Goal: Task Accomplishment & Management: Use online tool/utility

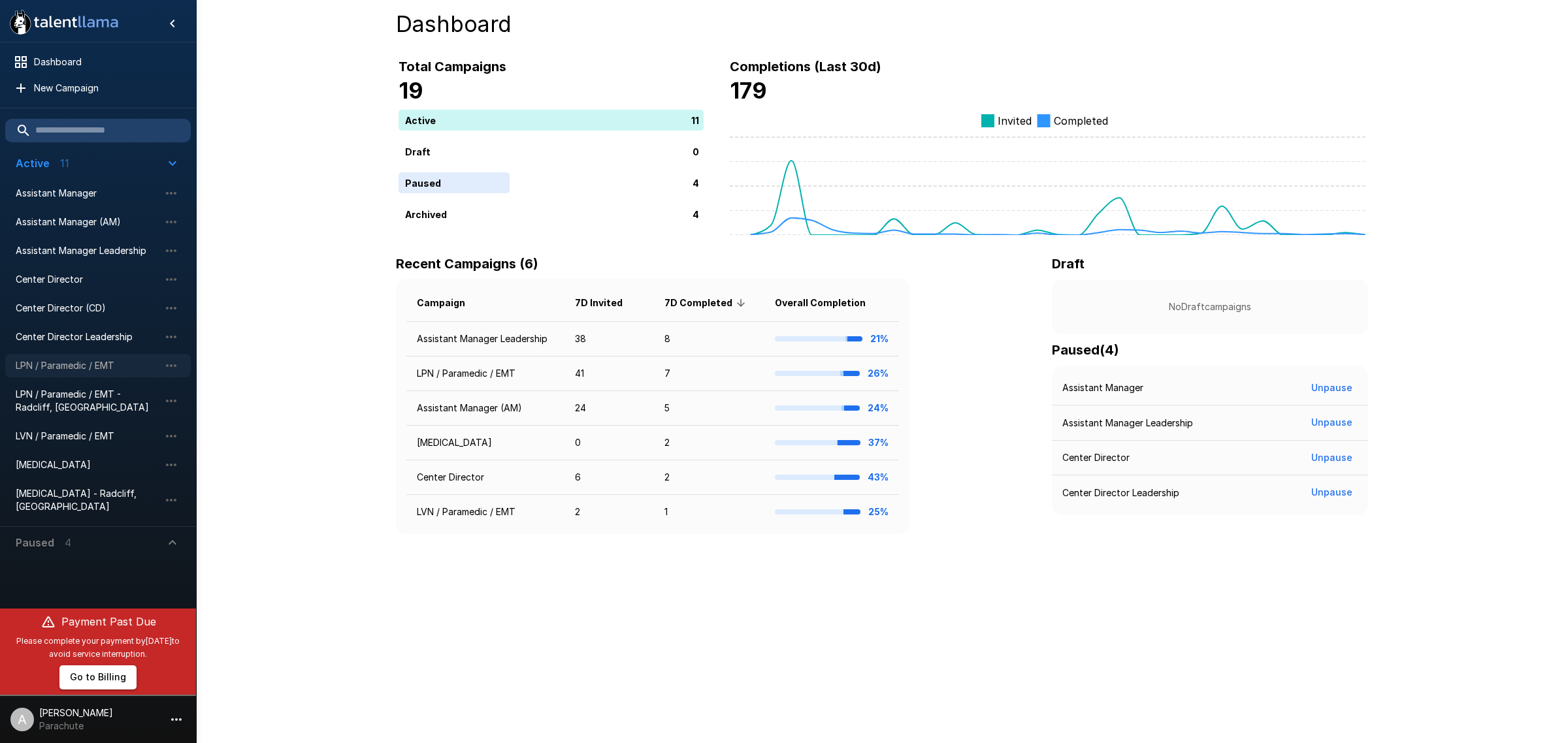
click at [111, 357] on div "LPN / Paramedic / EMT" at bounding box center [98, 365] width 185 height 24
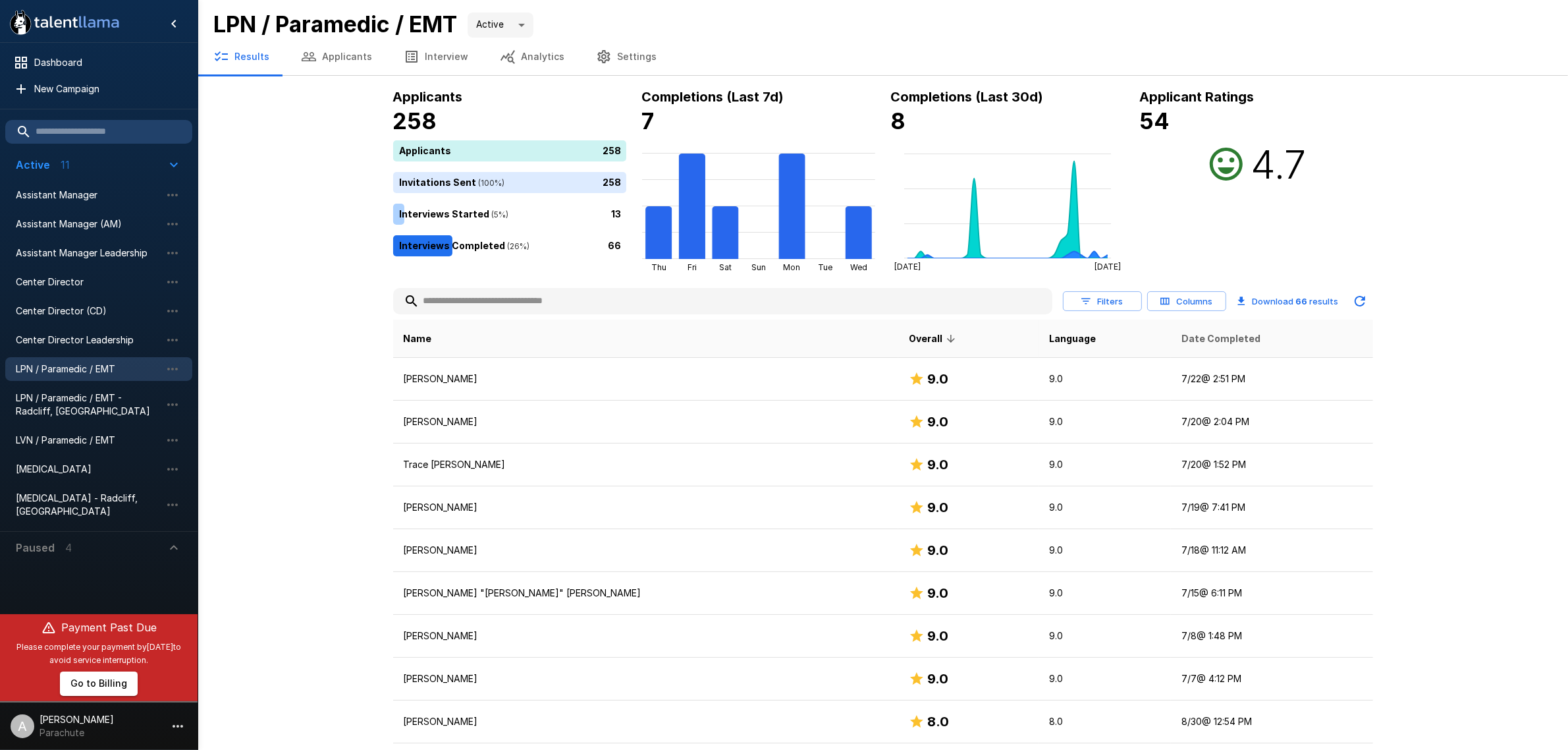
click at [1182, 344] on span "Date Completed" at bounding box center [1221, 339] width 79 height 16
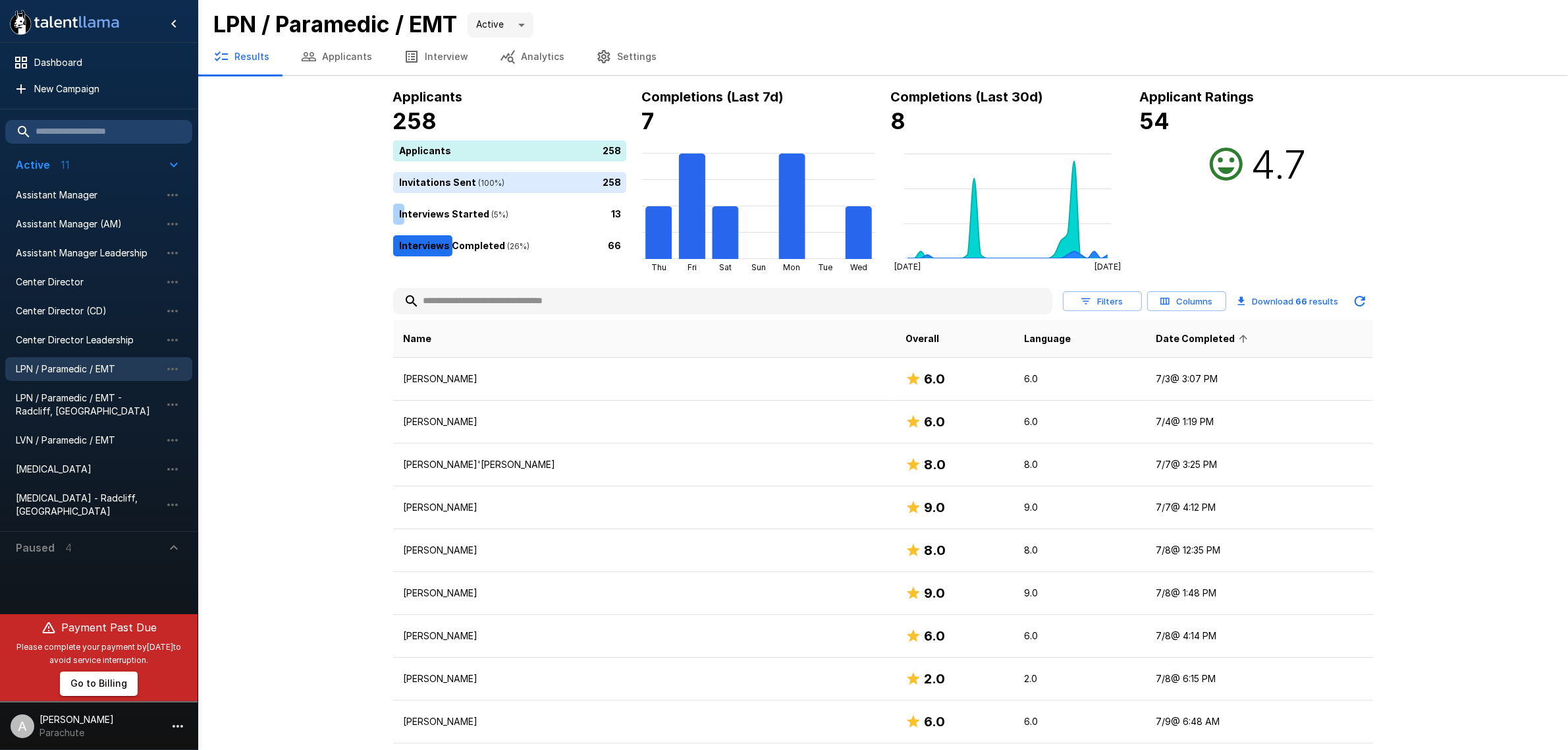
click at [1156, 344] on span "Date Completed" at bounding box center [1204, 339] width 96 height 16
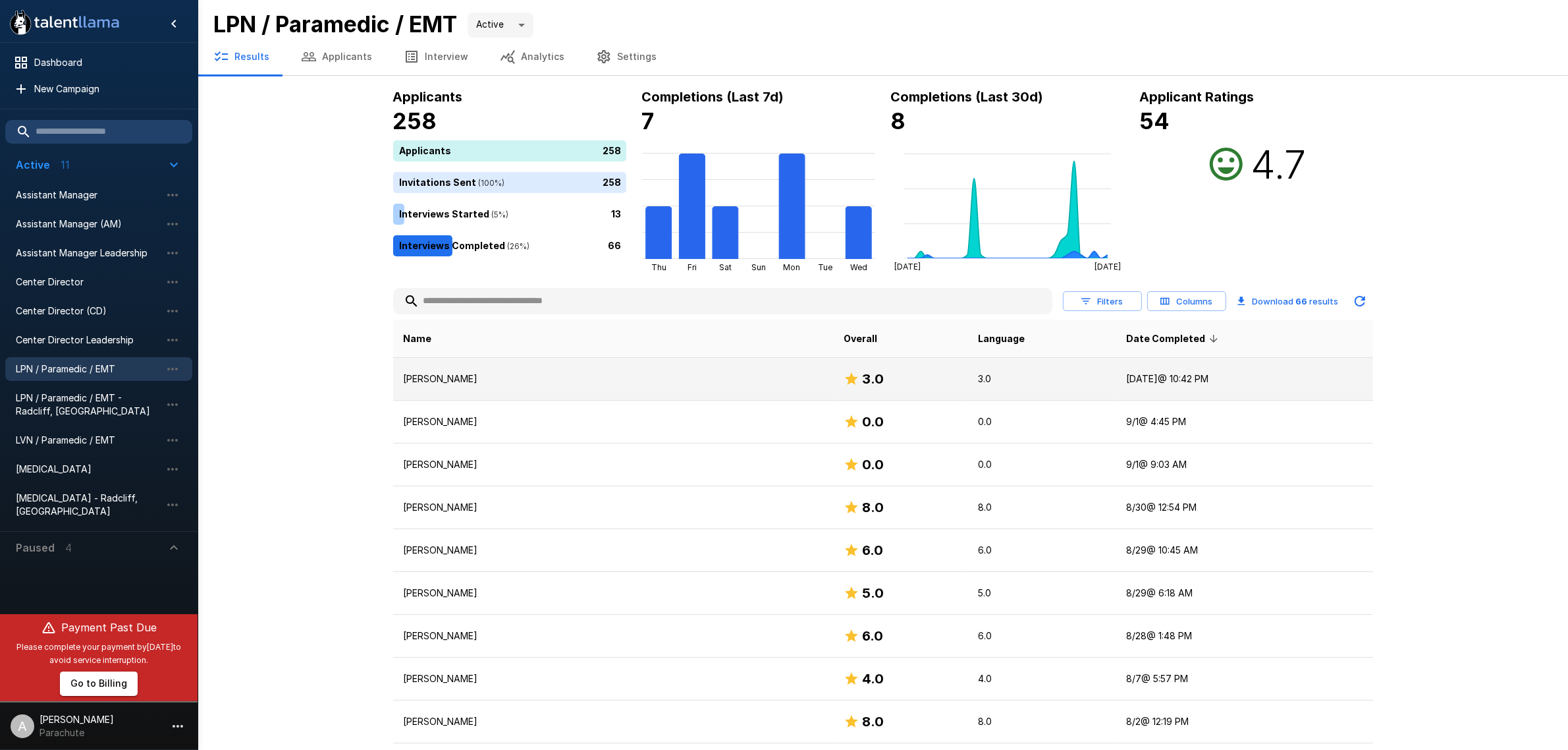
click at [515, 372] on p "[PERSON_NAME]" at bounding box center [613, 379] width 419 height 13
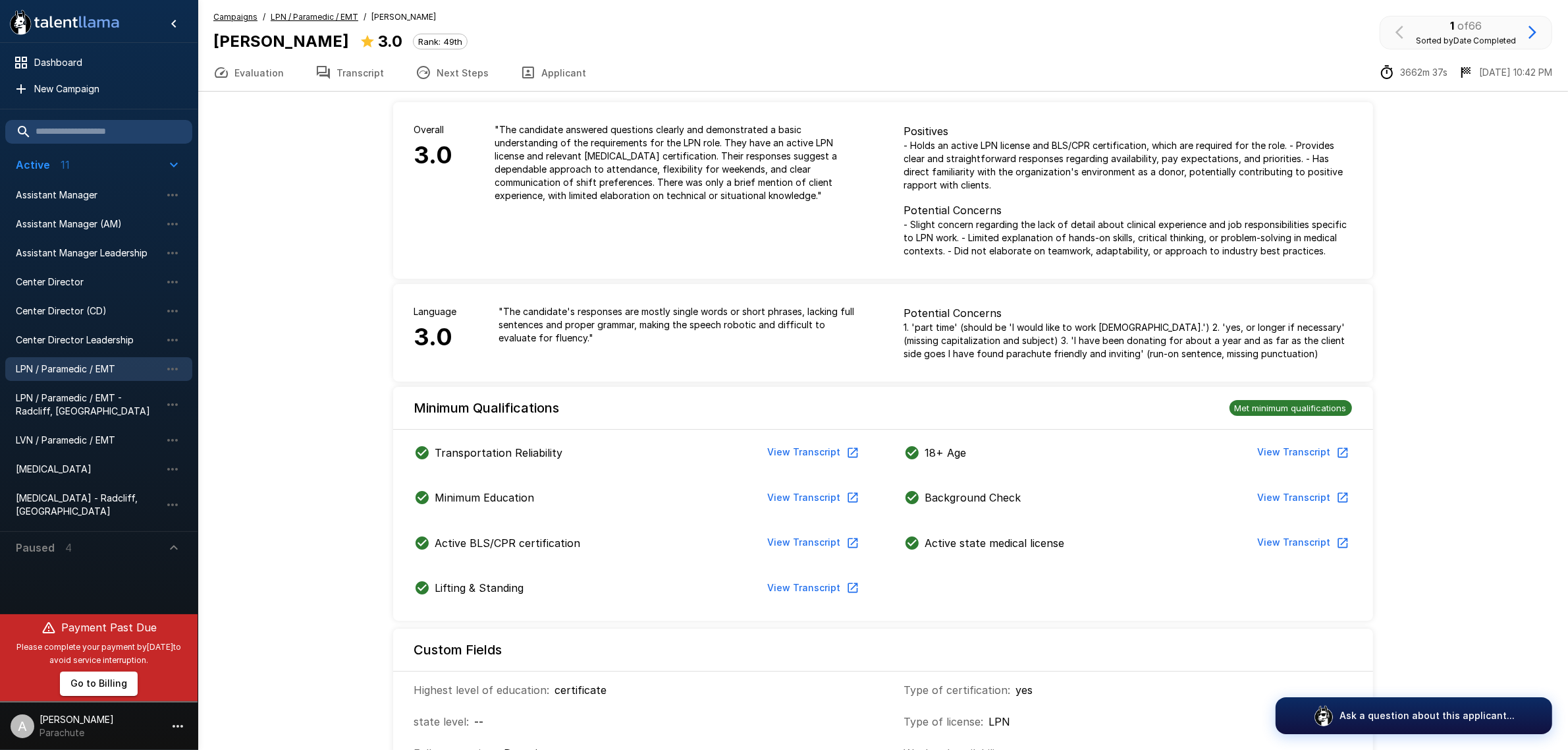
click at [571, 86] on button "Applicant" at bounding box center [553, 72] width 98 height 37
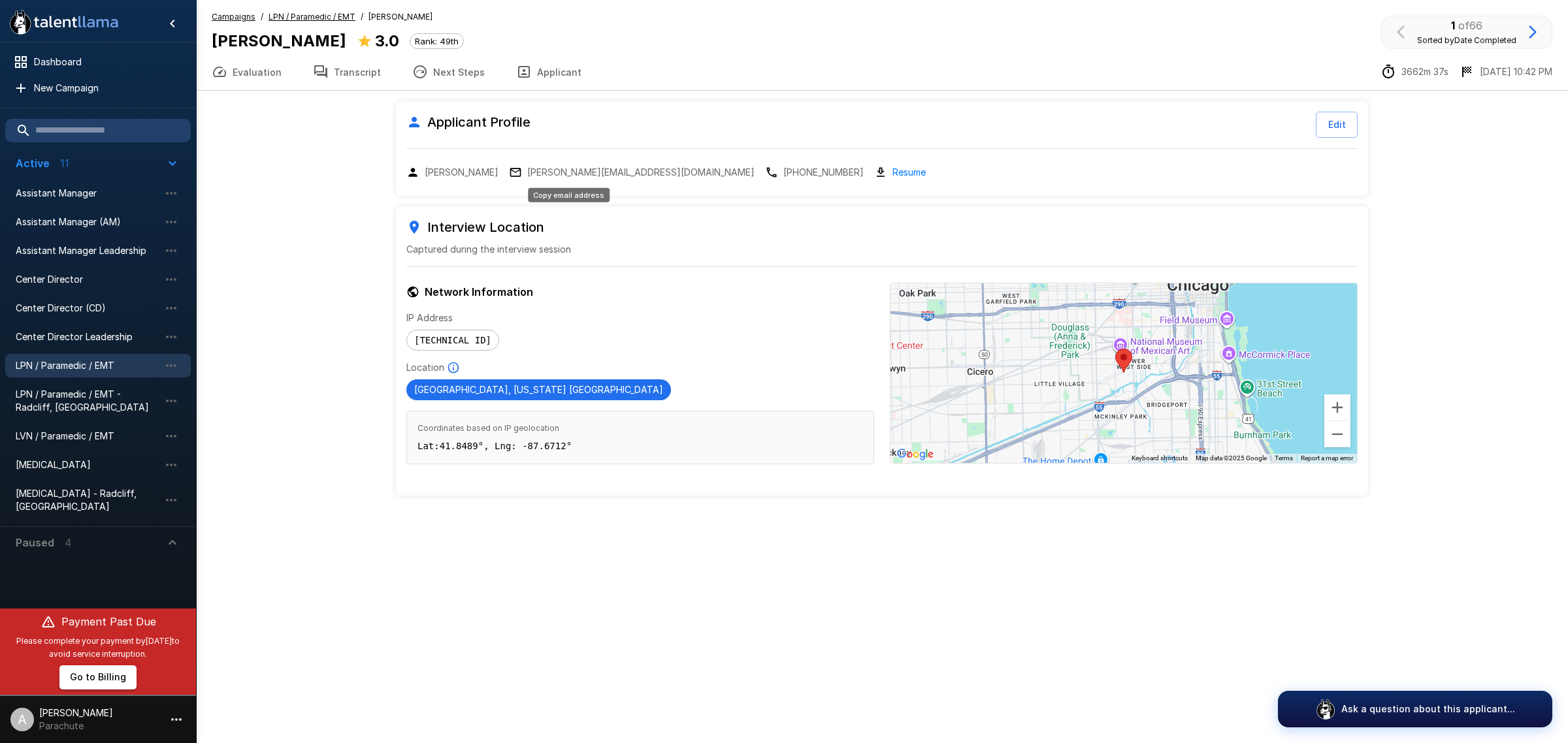
click at [588, 169] on p "[PERSON_NAME][EMAIL_ADDRESS][DOMAIN_NAME]" at bounding box center [641, 172] width 227 height 13
click at [263, 43] on b "[PERSON_NAME]" at bounding box center [279, 41] width 135 height 19
copy div "[PERSON_NAME]"
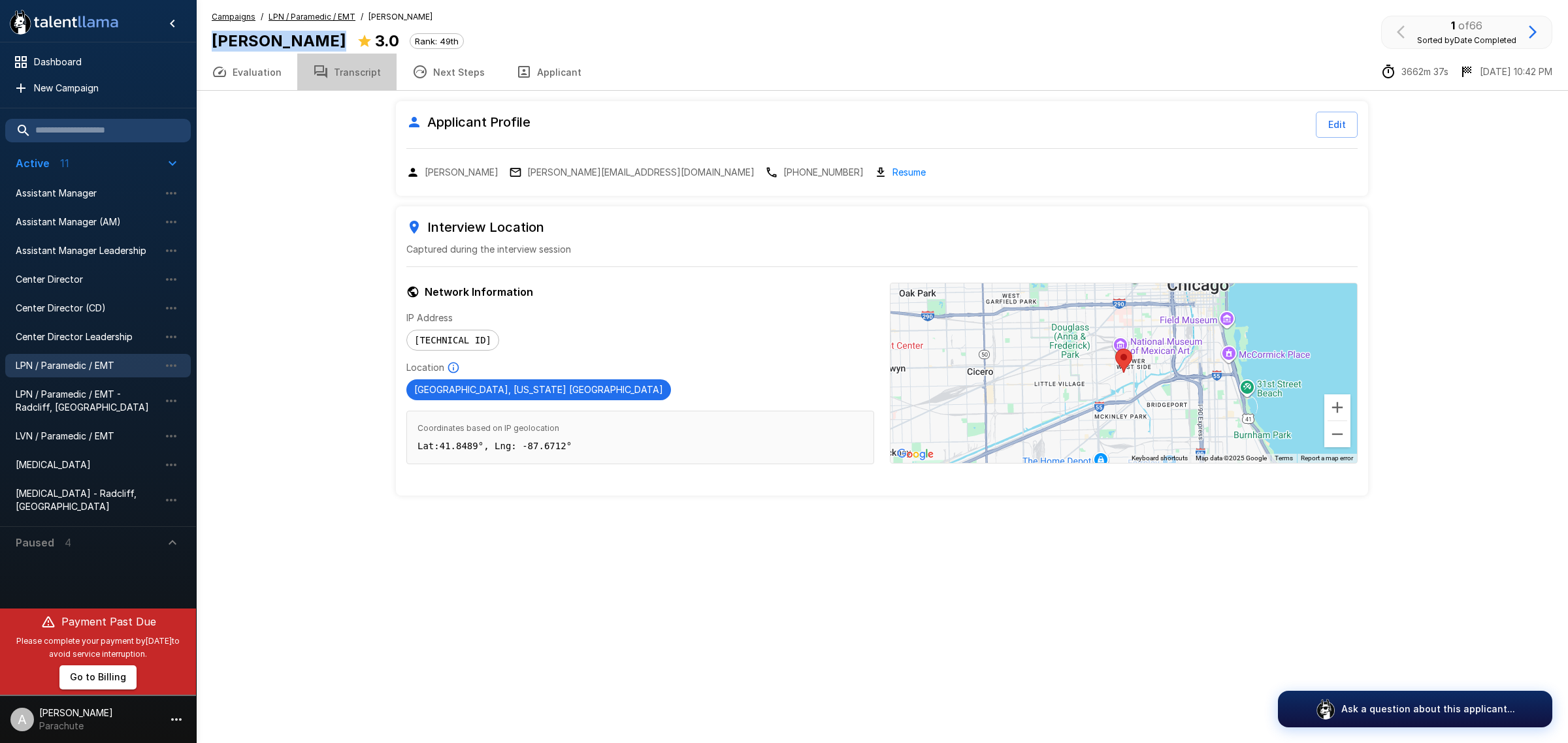
click at [356, 67] on button "Transcript" at bounding box center [347, 72] width 100 height 37
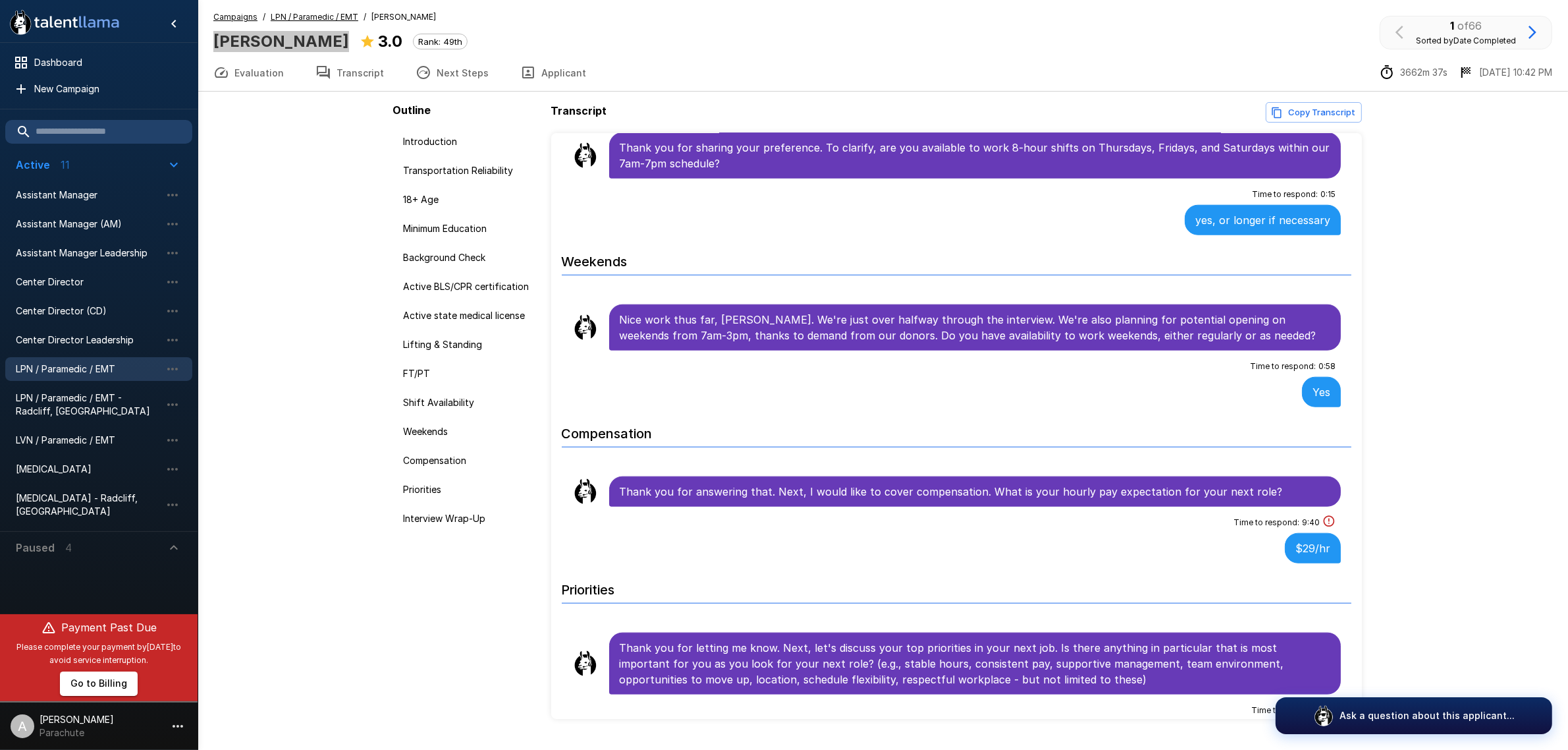
scroll to position [2005, 0]
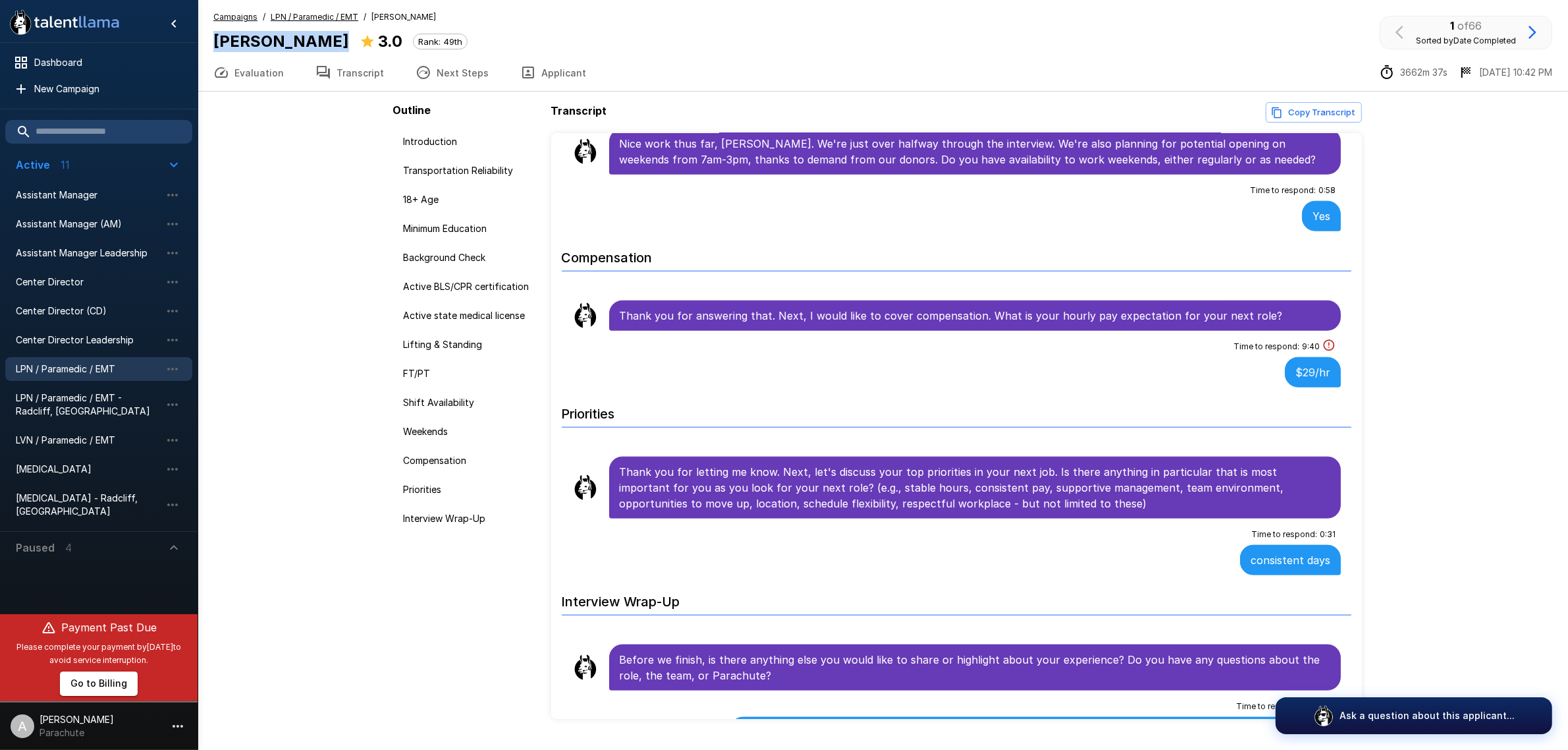
click at [1527, 38] on icon "button" at bounding box center [1533, 33] width 16 height 16
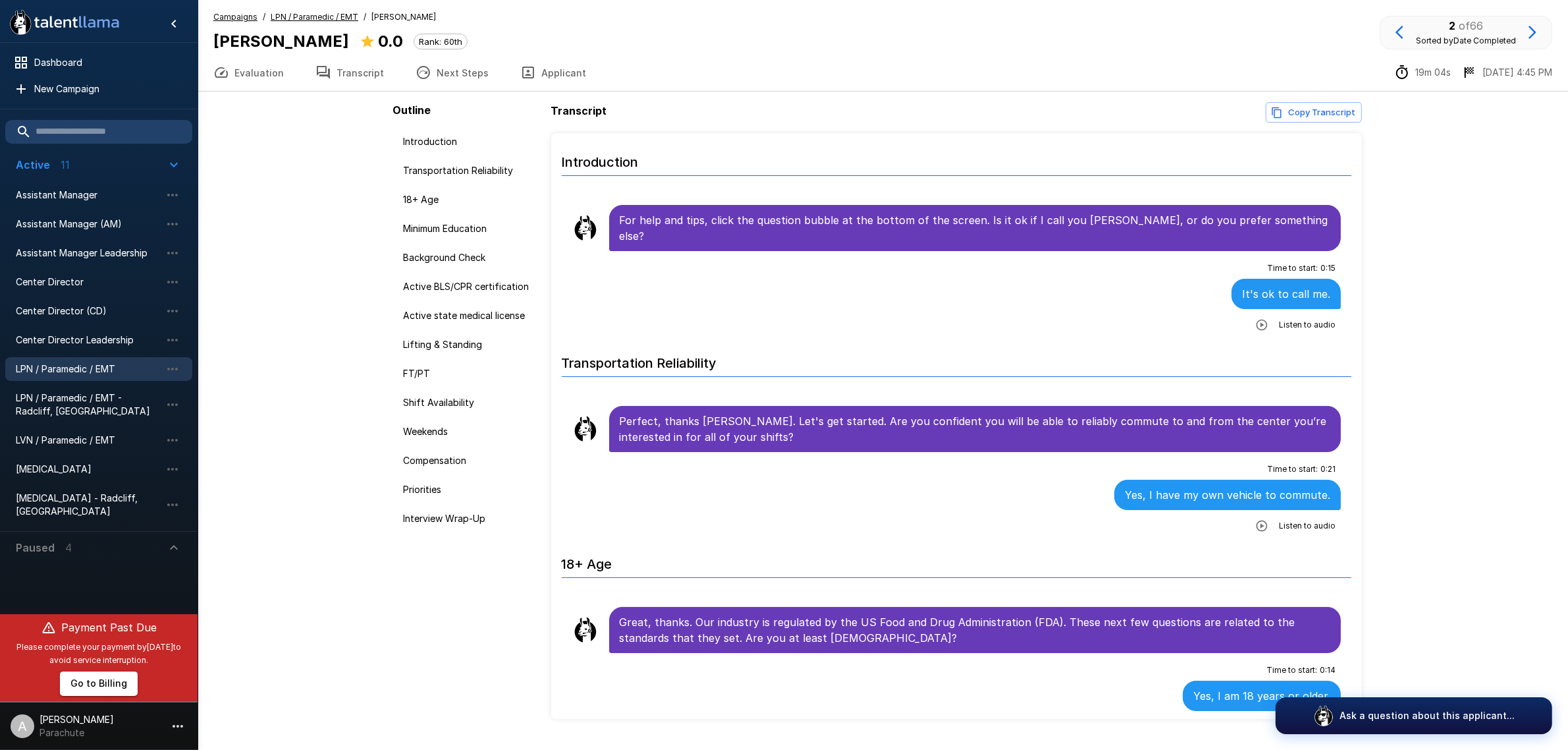
click at [564, 55] on button "Applicant" at bounding box center [553, 72] width 98 height 37
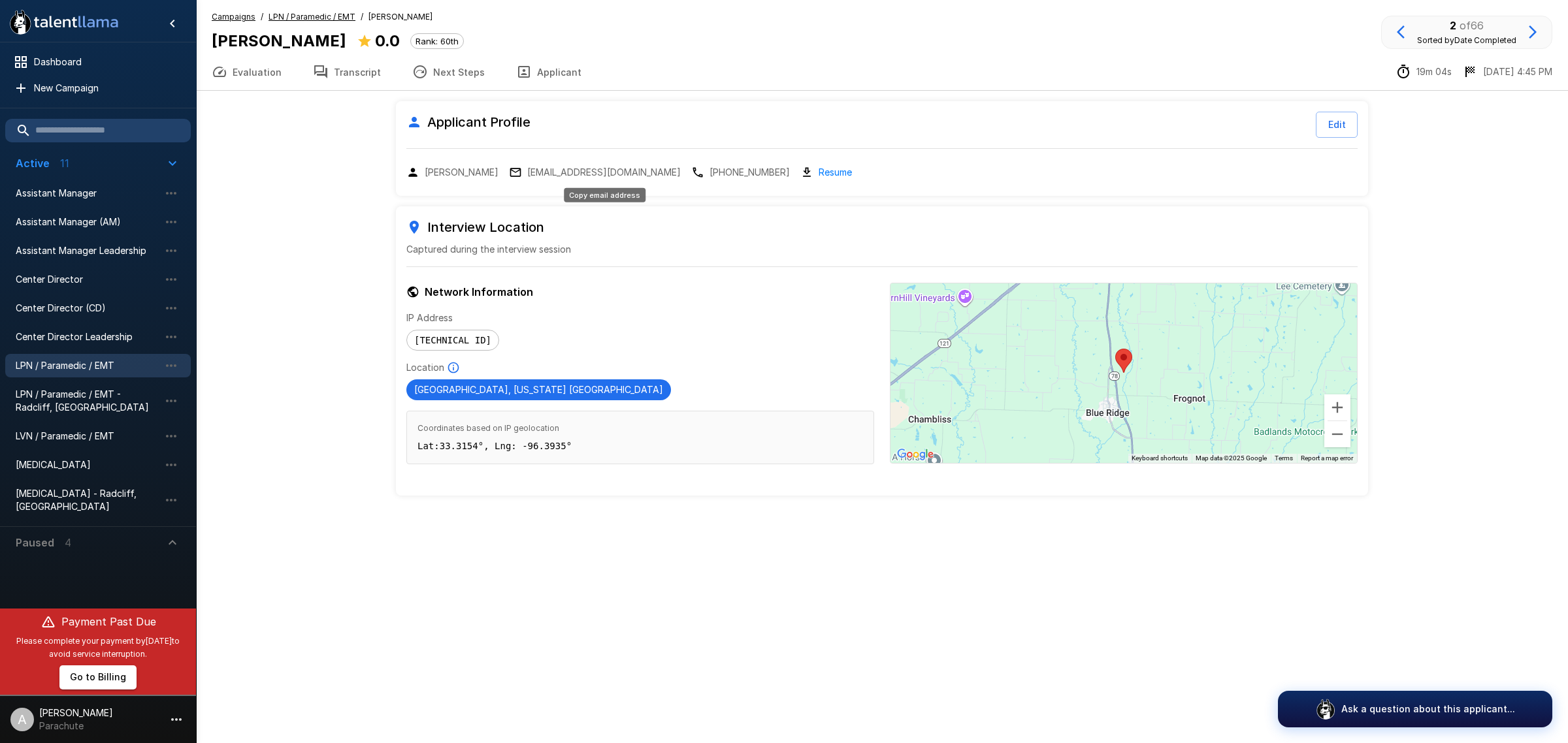
click at [635, 170] on p "[EMAIL_ADDRESS][DOMAIN_NAME]" at bounding box center [604, 172] width 154 height 13
click at [358, 81] on button "Transcript" at bounding box center [347, 72] width 100 height 37
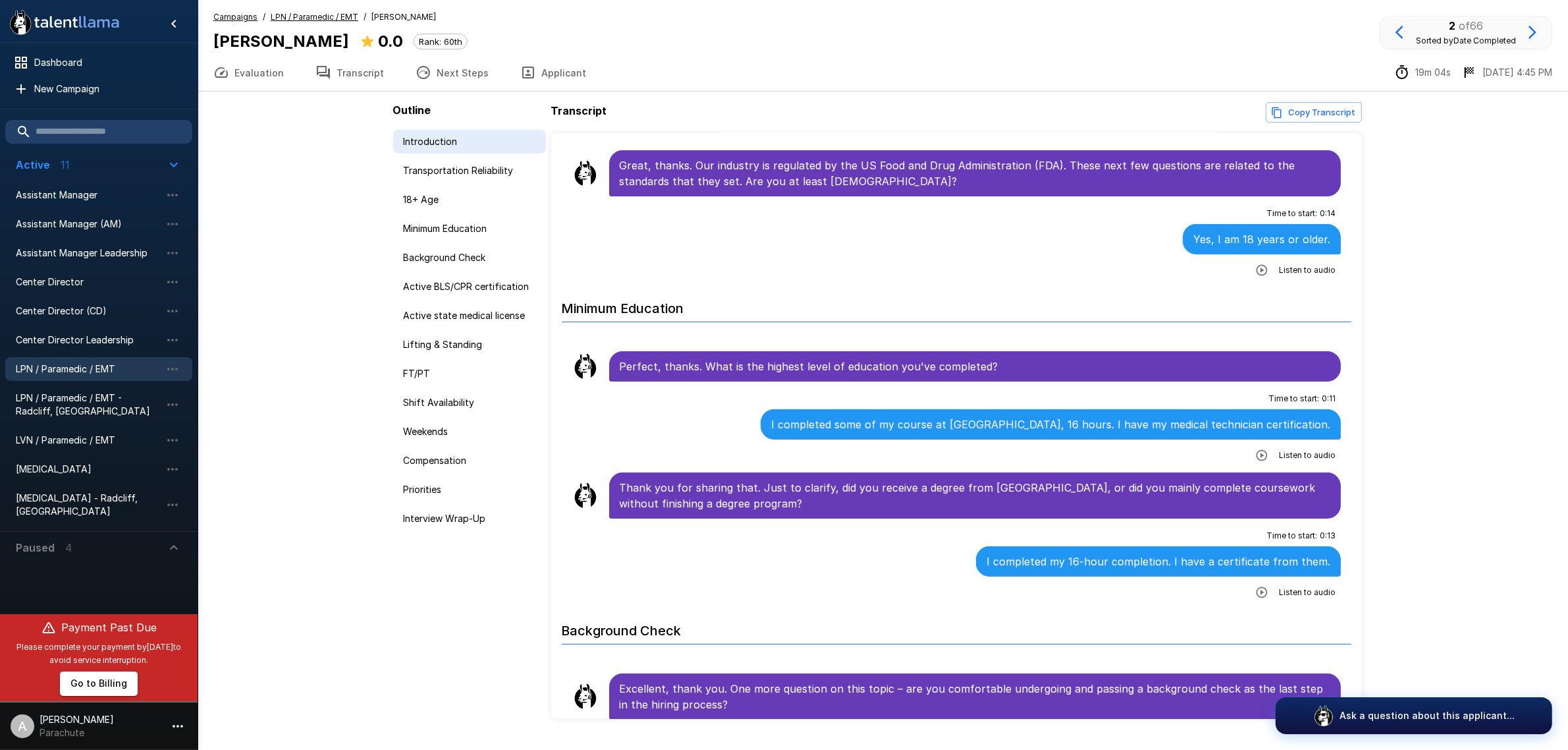
scroll to position [298, 0]
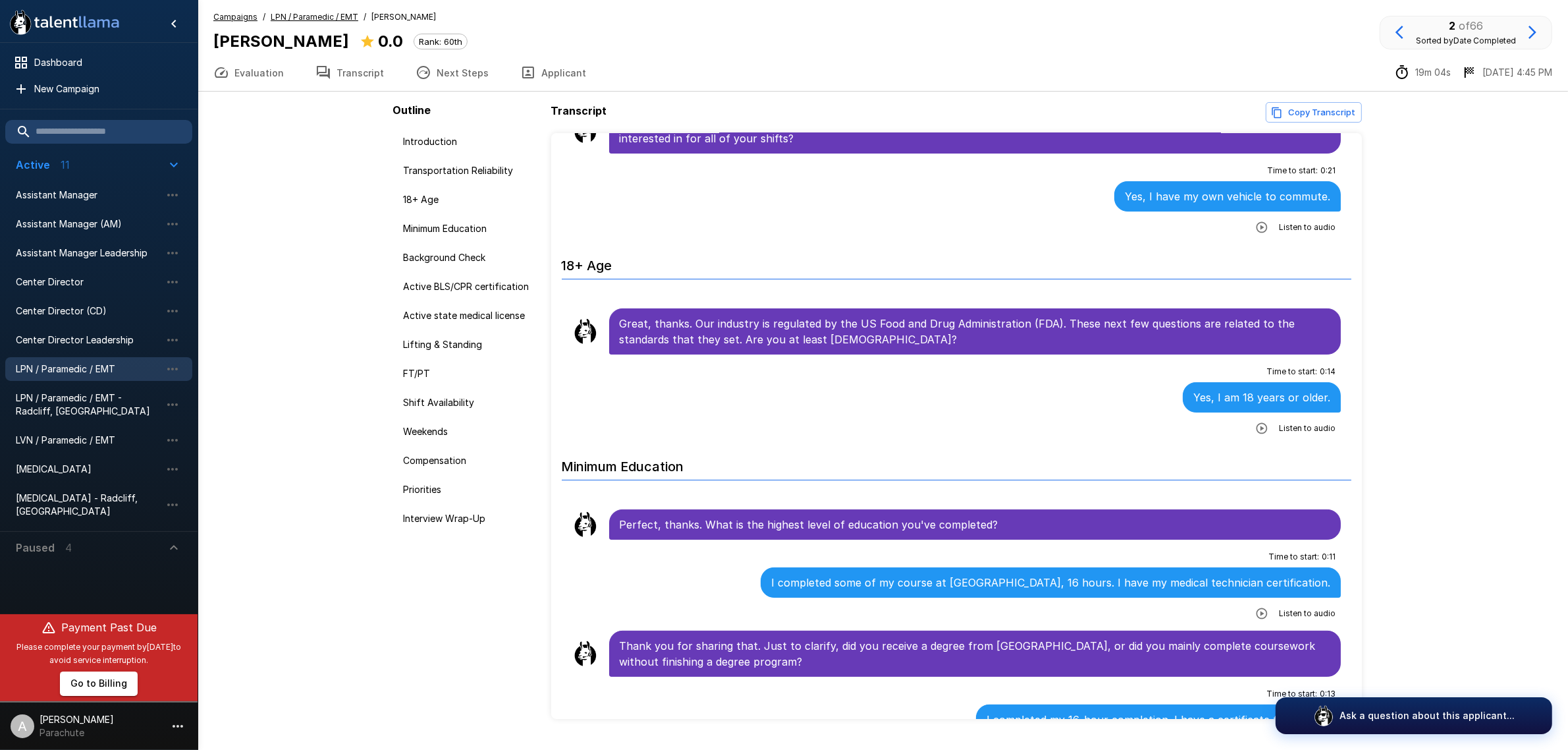
click at [262, 72] on button "Evaluation" at bounding box center [249, 72] width 102 height 37
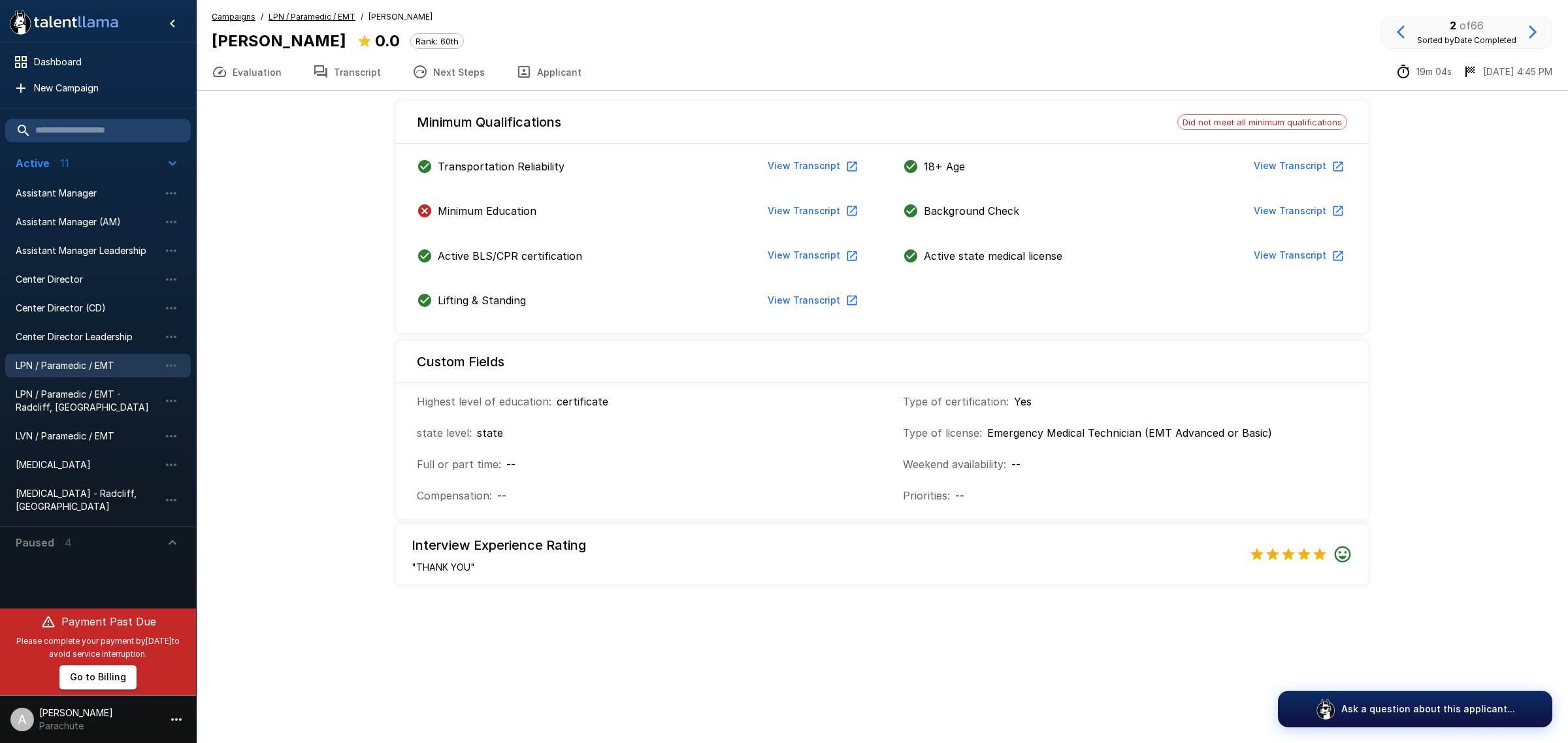
click at [350, 82] on button "Transcript" at bounding box center [347, 72] width 100 height 37
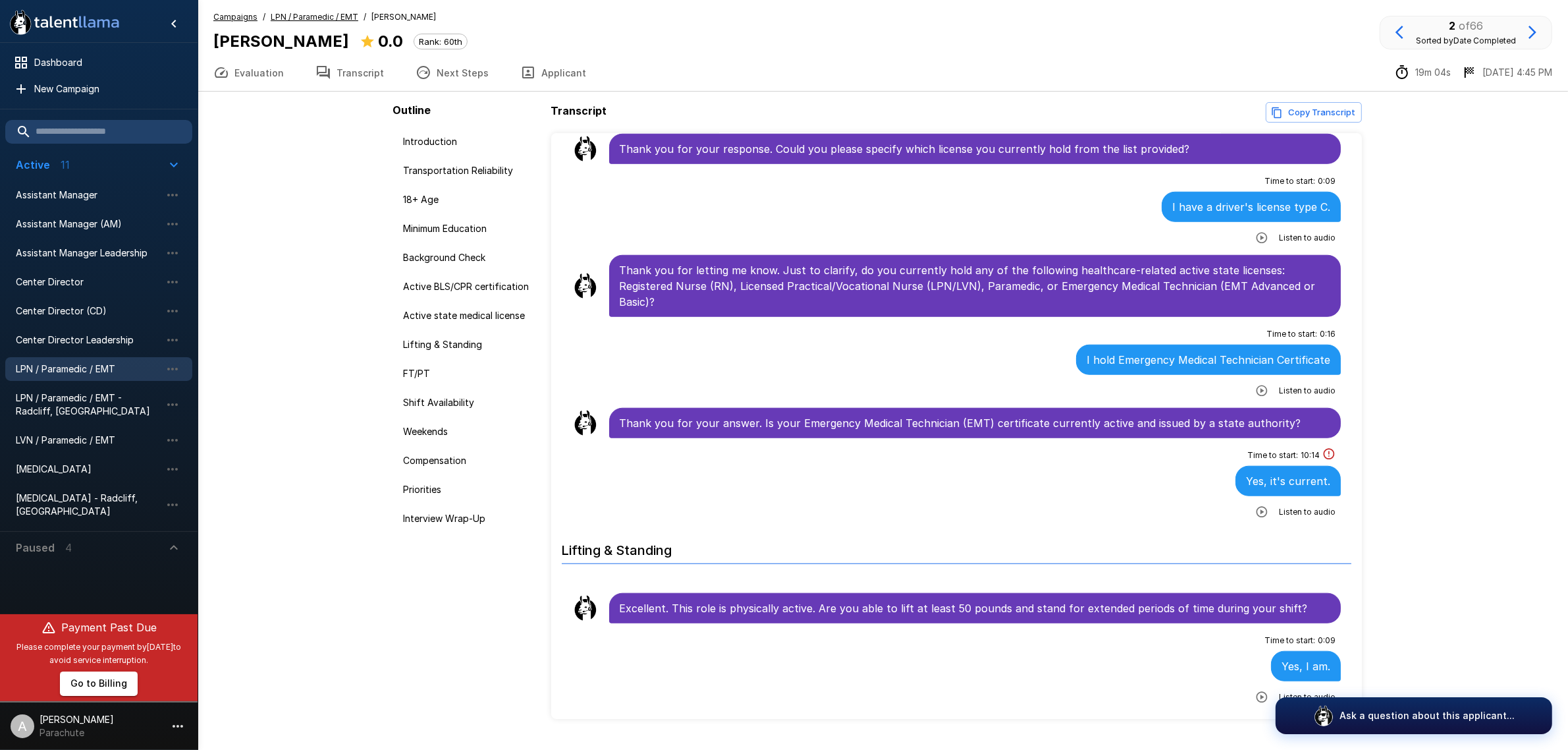
scroll to position [1483, 0]
